Goal: Task Accomplishment & Management: Complete application form

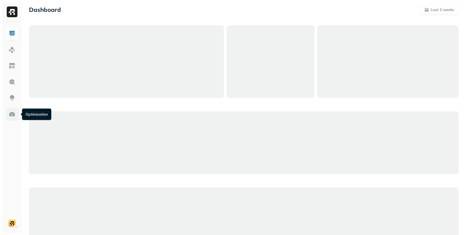
click at [13, 115] on img at bounding box center [12, 114] width 7 height 7
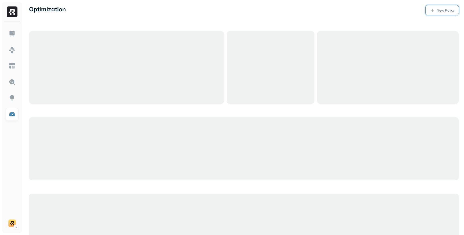
click at [443, 12] on p "New Policy" at bounding box center [446, 10] width 18 height 5
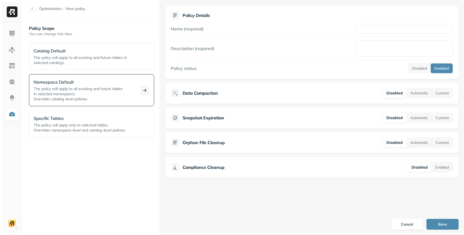
click at [115, 84] on p "Namespace Default" at bounding box center [84, 82] width 100 height 6
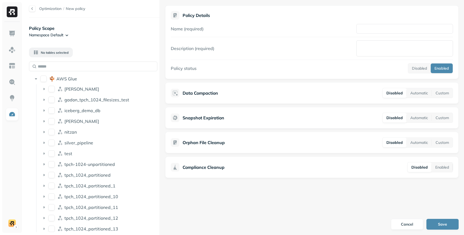
click at [65, 33] on html "Optimization / New policy Policy Scope Namespace Default No tables selected AWS…" at bounding box center [232, 117] width 464 height 235
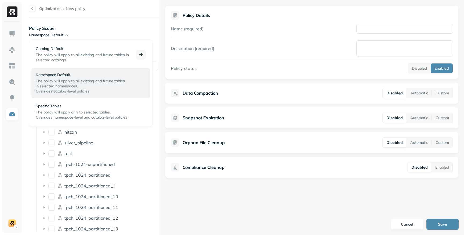
click at [65, 56] on span "The policy will apply to all existing and future tables in selected catalogs." at bounding box center [82, 57] width 93 height 10
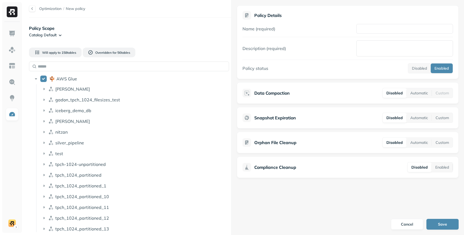
click at [232, 58] on div at bounding box center [231, 117] width 0 height 235
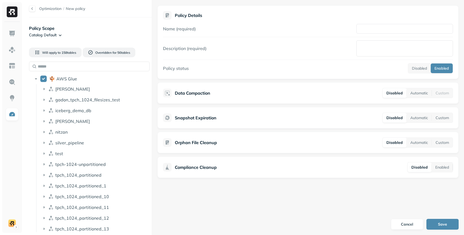
click at [152, 66] on div at bounding box center [152, 117] width 0 height 235
click at [146, 129] on div "Optimization / New policy Policy Scope Catalog Default Will apply to 158 table …" at bounding box center [244, 117] width 441 height 235
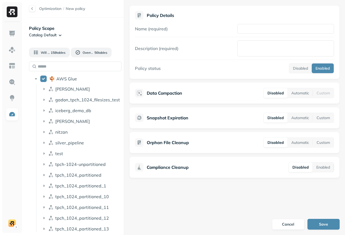
click at [136, 113] on div "Optimization / New policy Policy Scope Catalog Default Will apply to 158 table …" at bounding box center [185, 117] width 322 height 235
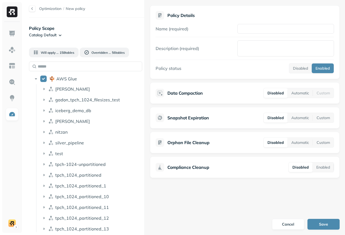
click at [145, 112] on div at bounding box center [145, 117] width 0 height 235
click at [139, 109] on div "iceberg_demo_db" at bounding box center [97, 110] width 85 height 5
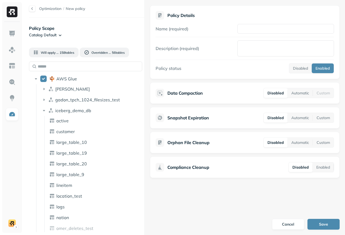
click at [143, 104] on div "Optimization / New policy Policy Scope Catalog Default Will apply to 158 table …" at bounding box center [185, 117] width 322 height 235
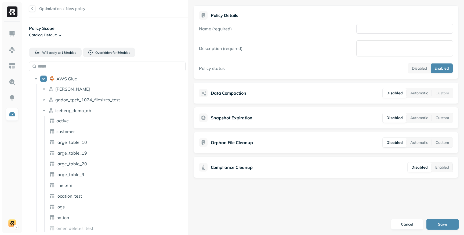
click at [183, 45] on div "Will apply to 158 table s Overridden for 56 table s AWS Glue [PERSON_NAME] gado…" at bounding box center [108, 137] width 159 height 189
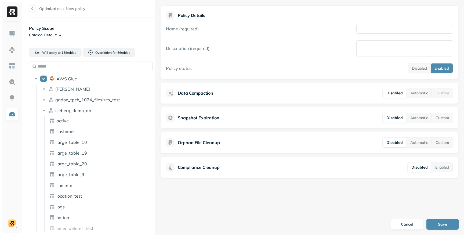
click at [154, 53] on div "Optimization / New policy Policy Scope Catalog Default Will apply to 158 table …" at bounding box center [244, 117] width 441 height 235
click at [153, 180] on div "Optimization / New policy Policy Scope Catalog Default Will apply to 158 table …" at bounding box center [244, 117] width 441 height 235
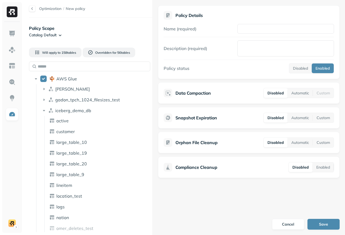
click at [157, 127] on div "Optimization / New policy Policy Scope Catalog Default Will apply to 158 table …" at bounding box center [185, 117] width 322 height 235
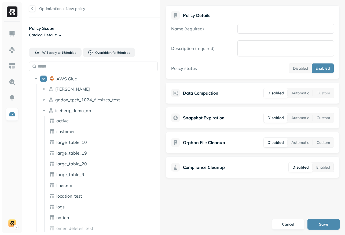
click at [161, 95] on div "Optimization / New policy Policy Scope Catalog Default Will apply to 158 table …" at bounding box center [185, 117] width 322 height 235
click at [153, 109] on div "iceberg_demo_db" at bounding box center [105, 110] width 101 height 5
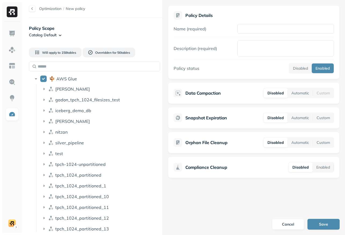
click at [163, 104] on div at bounding box center [163, 117] width 0 height 235
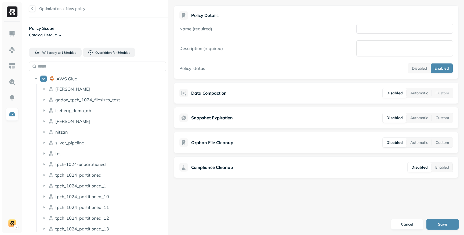
click at [168, 95] on div "Optimization / New policy Policy Scope Catalog Default Will apply to 158 table …" at bounding box center [244, 117] width 441 height 235
click at [165, 56] on div "Will apply to 158 table s Overridden for 56 table s AWS Glue [PERSON_NAME] gado…" at bounding box center [99, 137] width 140 height 189
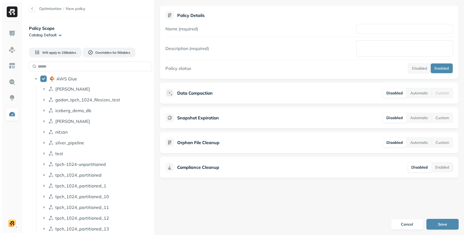
click at [154, 56] on div at bounding box center [154, 117] width 0 height 235
click at [153, 59] on div "Will apply to 158 table s Overridden for 56 table s AWS Glue [PERSON_NAME] gado…" at bounding box center [91, 137] width 125 height 189
click at [153, 56] on div "Optimization / New policy Policy Scope Catalog Default Will apply to 158 table …" at bounding box center [244, 117] width 441 height 235
click at [151, 58] on div "Will apply to 158 table s Overridden for 56 table s AWS Glue [PERSON_NAME] gado…" at bounding box center [91, 137] width 125 height 189
click at [154, 58] on div "Optimization / New policy Policy Scope Catalog Default Will apply to 158 table …" at bounding box center [244, 117] width 441 height 235
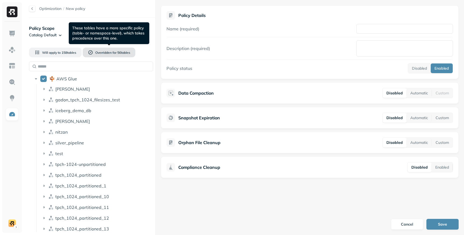
click at [110, 51] on span "Overridden for" at bounding box center [105, 52] width 21 height 4
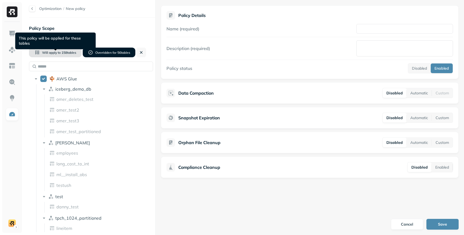
click at [71, 54] on span "158 table s" at bounding box center [69, 52] width 16 height 4
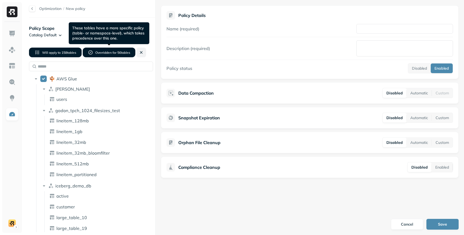
click at [140, 52] on button at bounding box center [141, 53] width 10 height 10
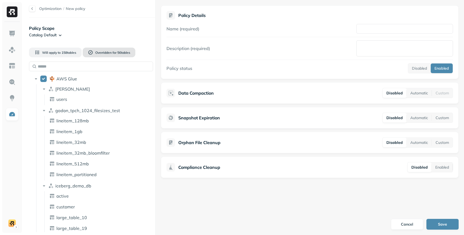
click at [116, 55] on button "Overridden for 56 table s" at bounding box center [109, 53] width 53 height 10
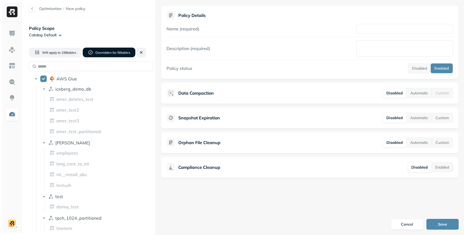
click at [141, 51] on button at bounding box center [141, 53] width 10 height 10
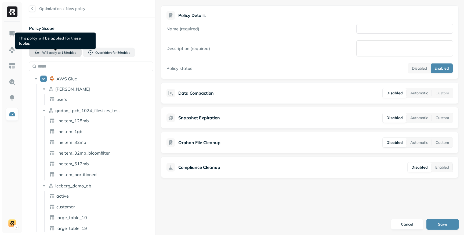
click at [62, 53] on span "158 table s" at bounding box center [69, 52] width 16 height 4
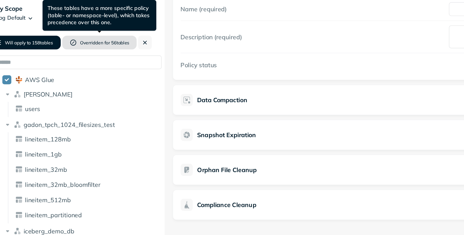
click at [125, 51] on span "56 table s" at bounding box center [124, 52] width 14 height 4
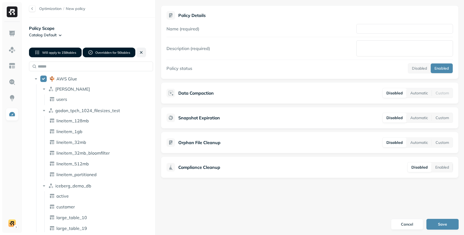
click at [140, 53] on button at bounding box center [141, 53] width 10 height 10
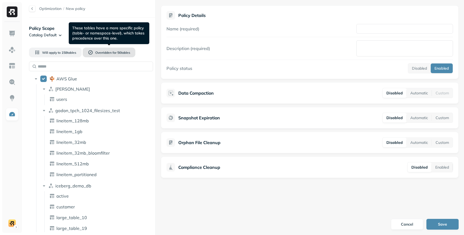
click at [125, 53] on span "56 table s" at bounding box center [124, 52] width 14 height 4
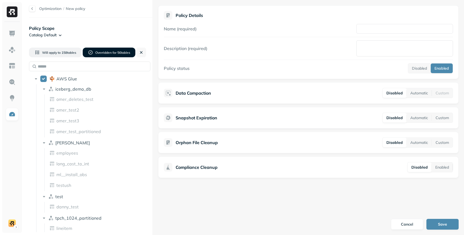
click at [151, 57] on div "Optimization / New policy Policy Scope Catalog Default Will apply to 158 table …" at bounding box center [244, 117] width 441 height 235
click at [154, 49] on div "Optimization / New policy Policy Scope Catalog Default Will apply to 158 table …" at bounding box center [244, 117] width 441 height 235
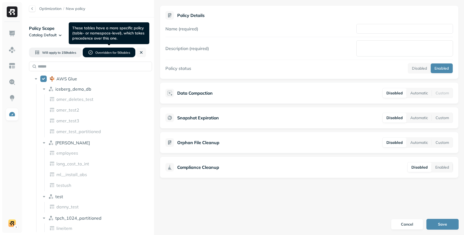
click at [197, 209] on form "Policy Details Name (required) Description (required) Policy status Disabled En…" at bounding box center [309, 117] width 310 height 235
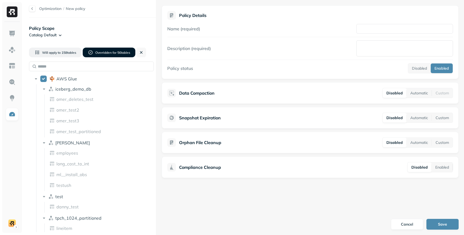
click at [156, 98] on div at bounding box center [156, 117] width 0 height 235
